Goal: Find specific page/section: Find specific page/section

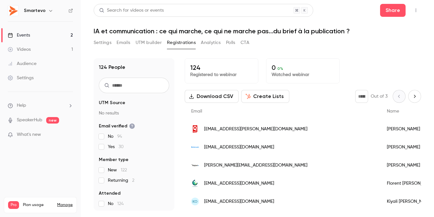
click at [23, 30] on link "Events 2" at bounding box center [40, 35] width 81 height 14
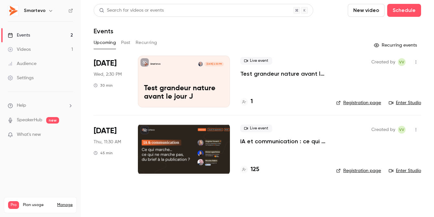
click at [205, 132] on div at bounding box center [184, 149] width 92 height 52
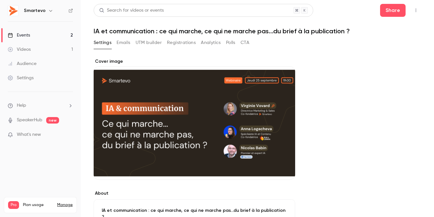
click at [170, 43] on button "Registrations" at bounding box center [181, 42] width 29 height 10
